Goal: Task Accomplishment & Management: Manage account settings

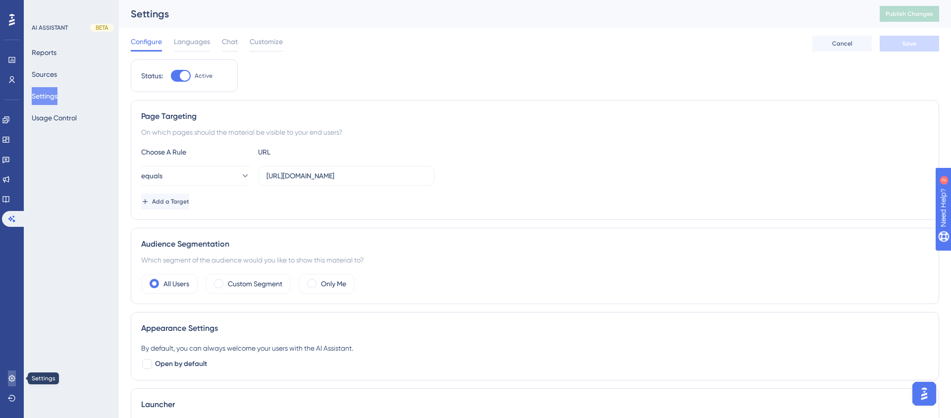
click at [15, 378] on icon at bounding box center [12, 379] width 8 height 8
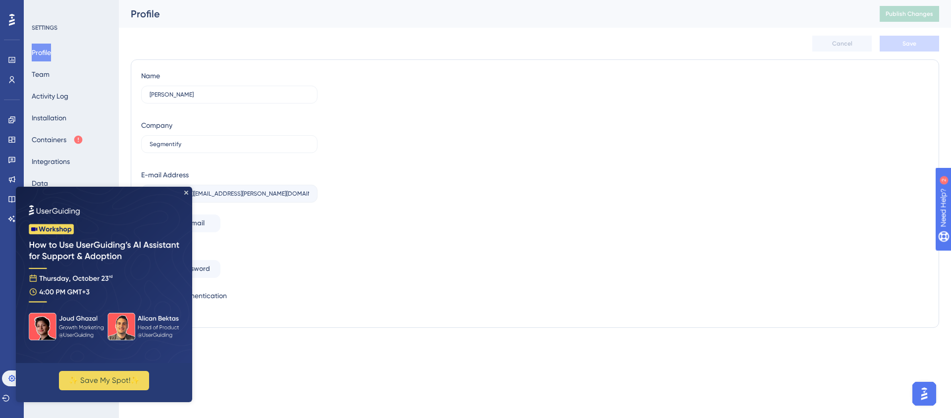
click at [186, 189] on img at bounding box center [104, 275] width 176 height 176
click at [189, 191] on img at bounding box center [104, 275] width 176 height 176
click at [188, 193] on icon "Close Preview" at bounding box center [186, 193] width 4 height 4
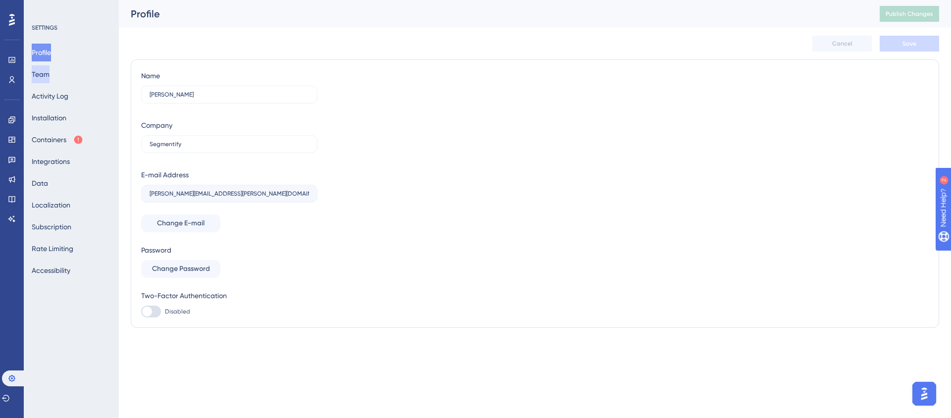
click at [50, 71] on button "Team" at bounding box center [41, 74] width 18 height 18
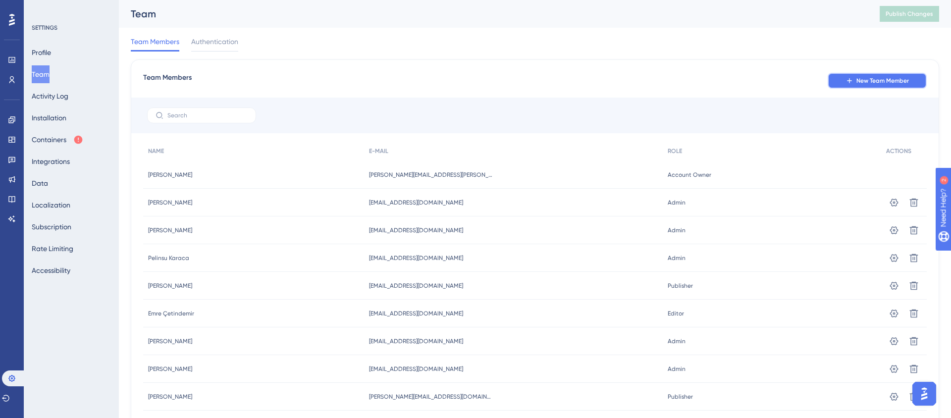
click at [903, 78] on span "New Team Member" at bounding box center [883, 81] width 53 height 8
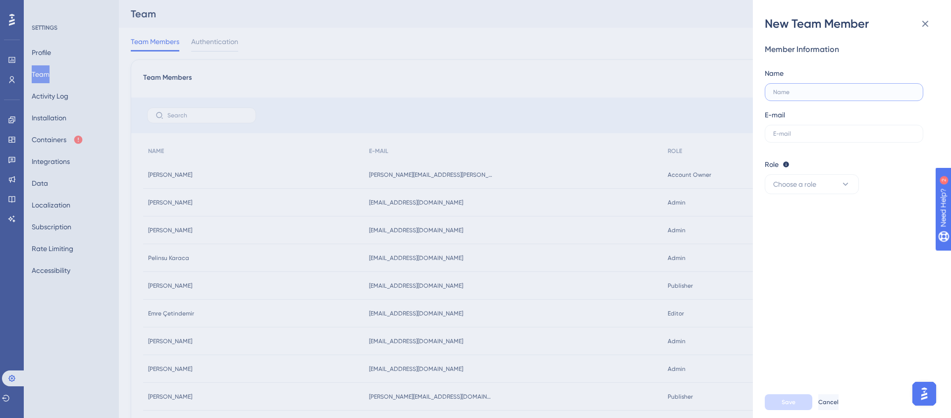
click at [793, 92] on input "text" at bounding box center [844, 92] width 142 height 7
type input "[PERSON_NAME]"
click at [802, 127] on label at bounding box center [844, 134] width 159 height 18
click at [802, 130] on input "text" at bounding box center [844, 133] width 142 height 7
type input "[EMAIL_ADDRESS][DOMAIN_NAME]"
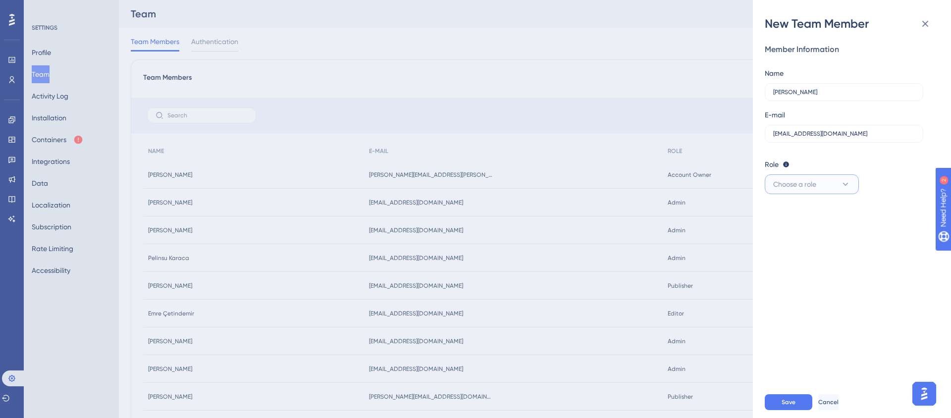
click at [811, 187] on span "Choose a role" at bounding box center [794, 184] width 43 height 12
click at [812, 209] on div "Admin Admin" at bounding box center [811, 215] width 65 height 20
click at [797, 399] on button "Save" at bounding box center [789, 402] width 48 height 16
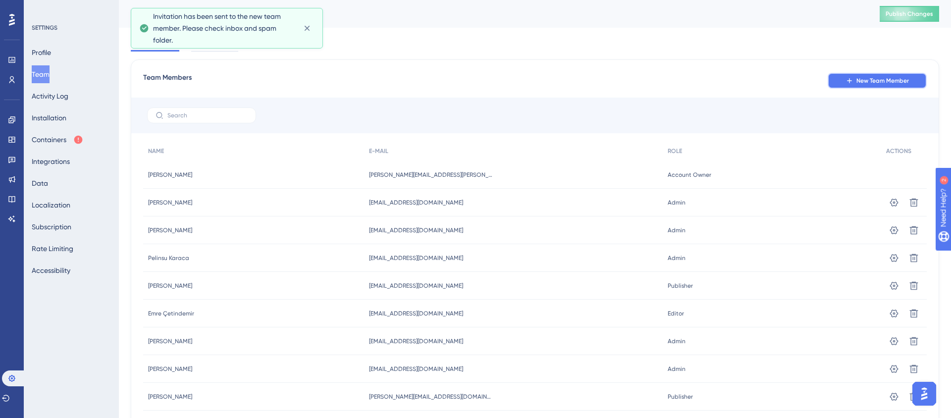
click at [880, 81] on span "New Team Member" at bounding box center [883, 81] width 53 height 8
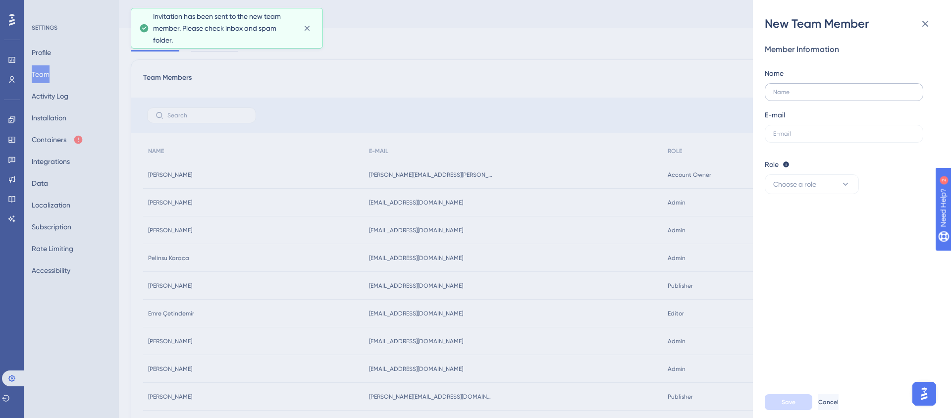
click at [786, 100] on label at bounding box center [844, 92] width 159 height 18
click at [786, 96] on input "text" at bounding box center [844, 92] width 142 height 7
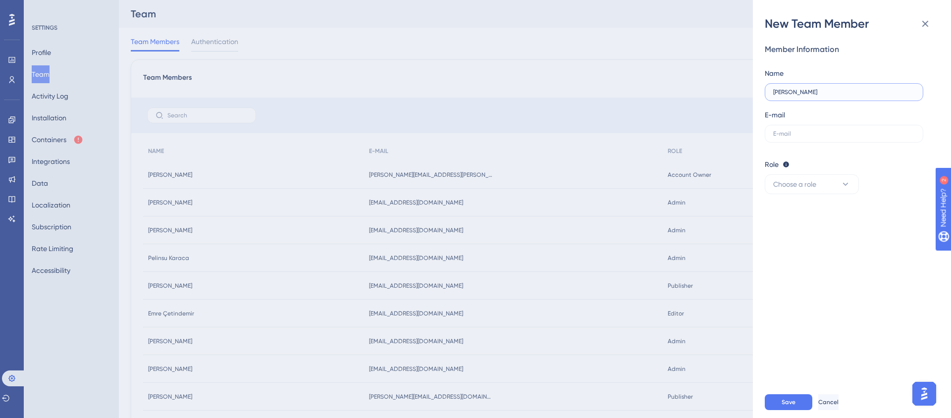
type input "[PERSON_NAME]"
click at [802, 143] on div "Member Information Name [PERSON_NAME] E-mail Role Editor: Create & edit materia…" at bounding box center [848, 119] width 166 height 151
click at [797, 131] on input "text" at bounding box center [844, 133] width 142 height 7
type input "a"
type input "[EMAIL_ADDRESS][DOMAIN_NAME]"
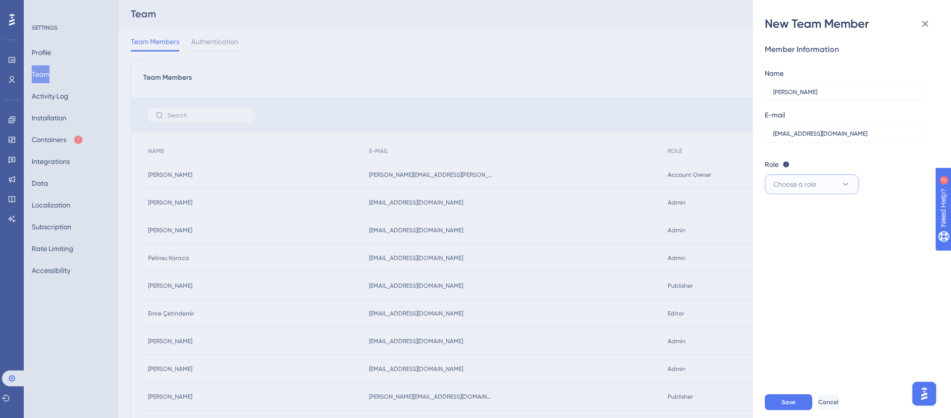
click at [811, 182] on span "Choose a role" at bounding box center [794, 184] width 43 height 12
click at [818, 220] on div "Admin Admin" at bounding box center [811, 215] width 65 height 20
click at [829, 283] on div "Member Information Name [PERSON_NAME] E-mail [EMAIL_ADDRESS][DOMAIN_NAME] Role …" at bounding box center [856, 209] width 182 height 355
click at [793, 406] on button "Save" at bounding box center [789, 402] width 48 height 16
